Goal: Check status: Check status

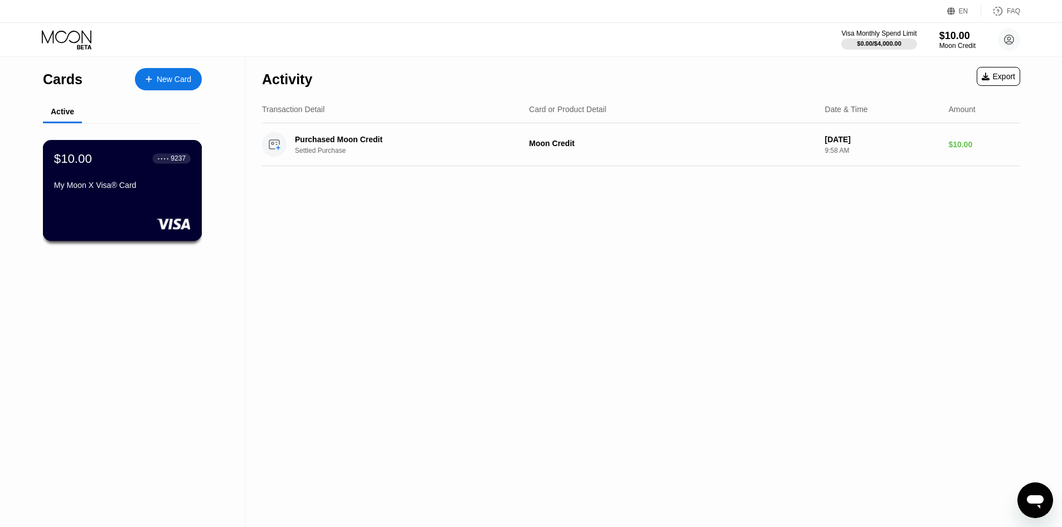
click at [111, 188] on div "My Moon X Visa® Card" at bounding box center [122, 185] width 137 height 9
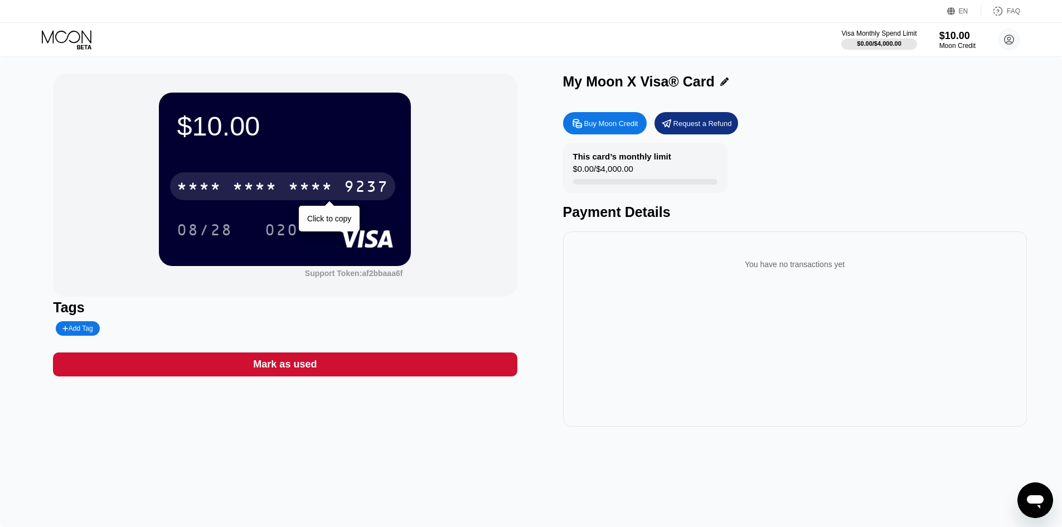
click at [299, 188] on div "* * * *" at bounding box center [310, 188] width 45 height 18
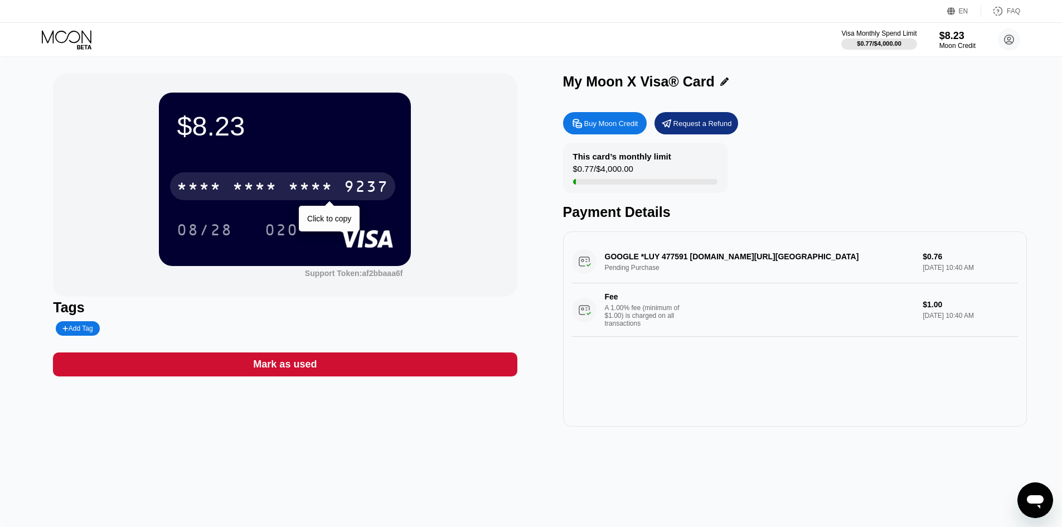
click at [290, 175] on div "* * * * * * * * * * * * 9237" at bounding box center [282, 186] width 225 height 28
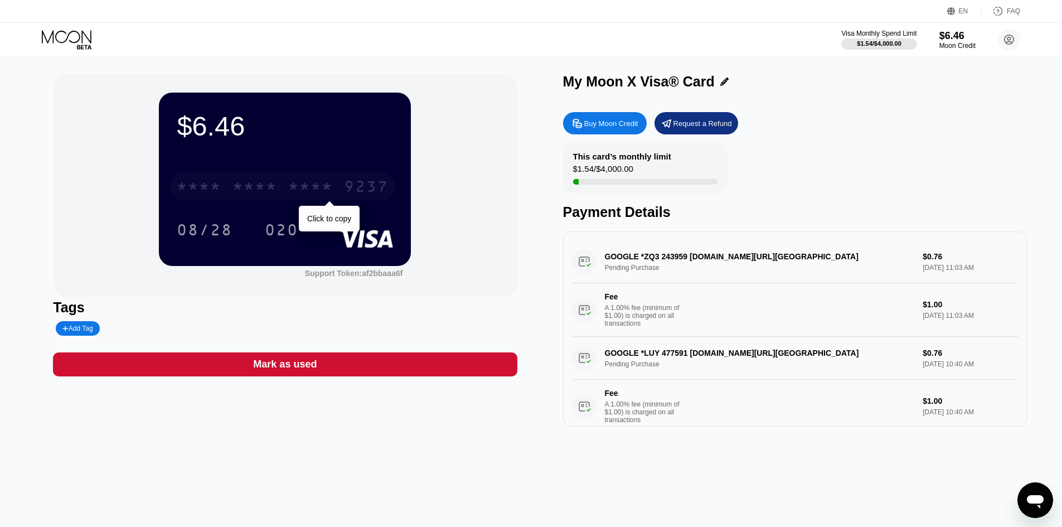
click at [305, 180] on div "* * * * * * * * * * * * 9237" at bounding box center [282, 186] width 225 height 28
click at [278, 182] on div "* * * * * * * * * * * * 9237" at bounding box center [282, 186] width 225 height 28
click at [322, 186] on div "* * * *" at bounding box center [310, 188] width 45 height 18
